Goal: Find specific page/section: Find specific page/section

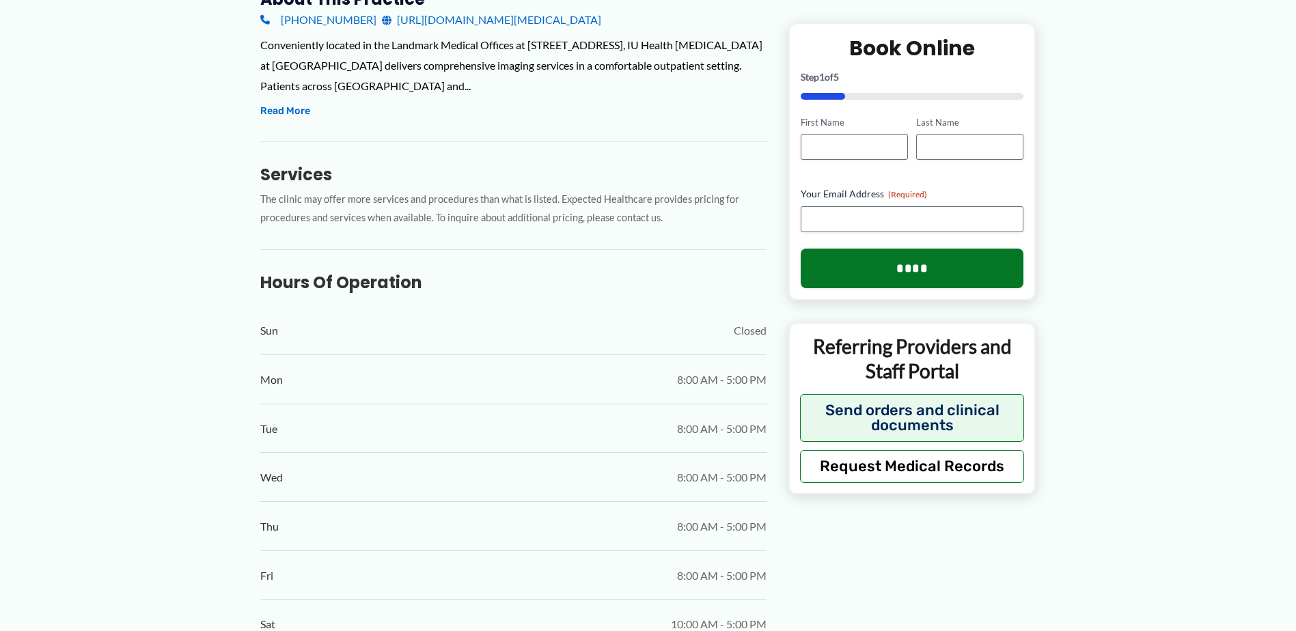
scroll to position [502, 0]
